Goal: Task Accomplishment & Management: Use online tool/utility

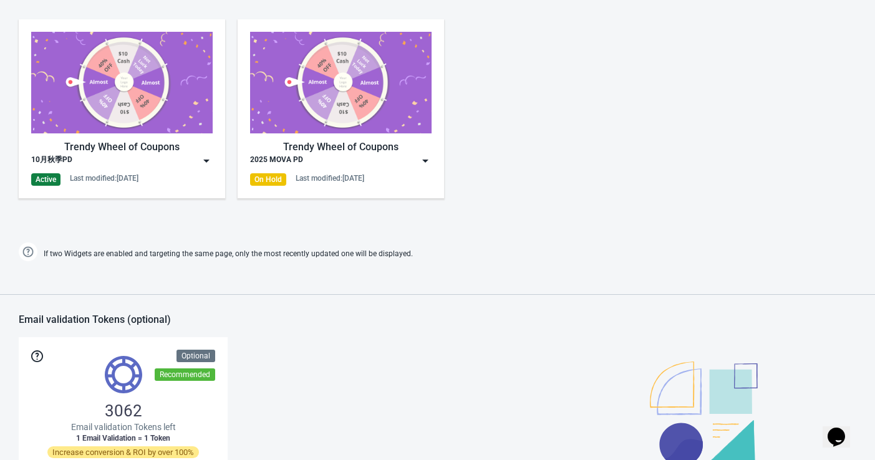
scroll to position [617, 0]
click at [163, 125] on img at bounding box center [121, 83] width 181 height 102
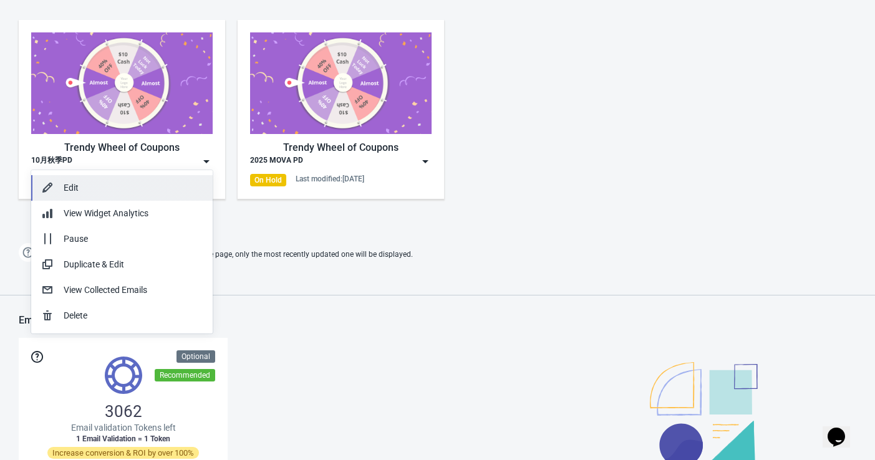
click at [163, 184] on div "Edit" at bounding box center [133, 187] width 139 height 13
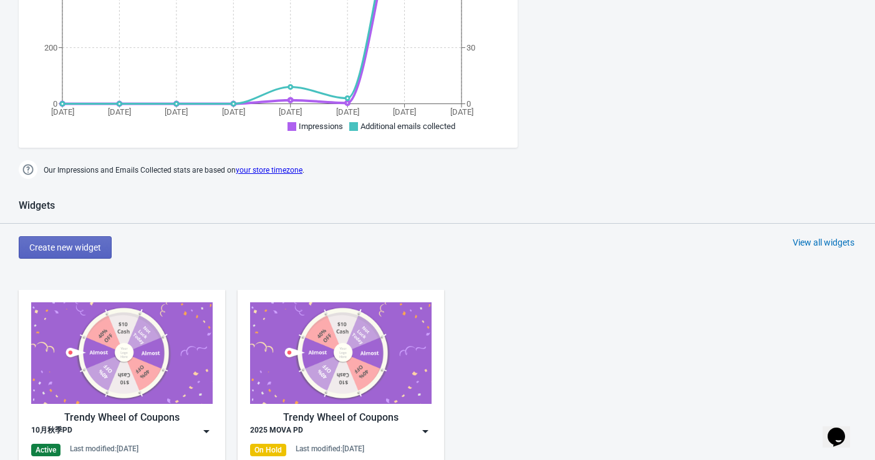
scroll to position [401, 0]
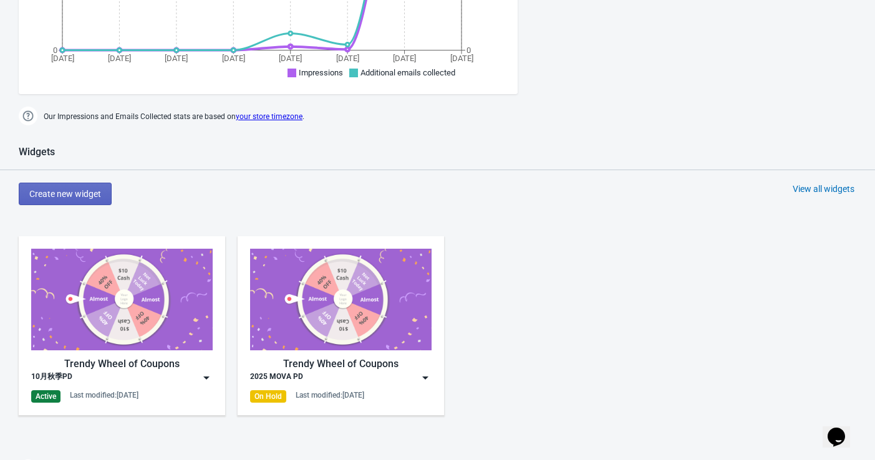
click at [206, 372] on img at bounding box center [206, 378] width 12 height 12
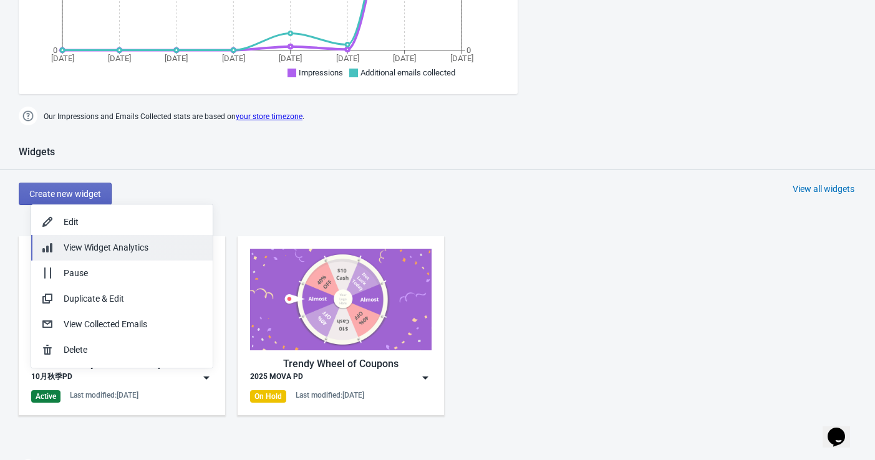
click at [135, 247] on span "View Widget Analytics" at bounding box center [106, 248] width 85 height 10
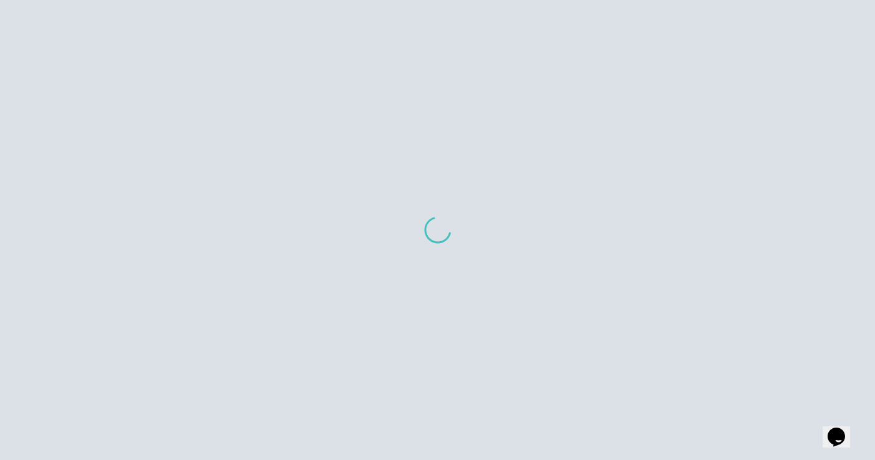
scroll to position [65, 0]
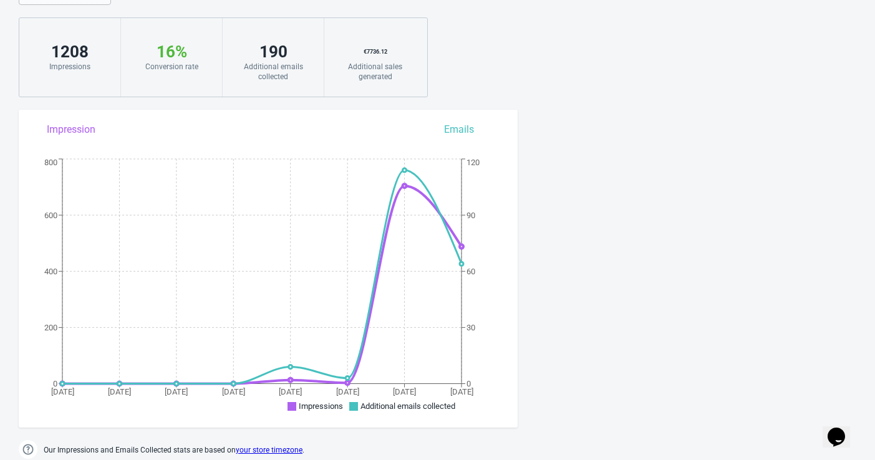
click at [853, 219] on div "View Analytics for Widget: 10月秋季PD 2025 MOVA PD 10月秋季PD Back to dashboard [DATE…" at bounding box center [437, 204] width 875 height 514
